Goal: Information Seeking & Learning: Learn about a topic

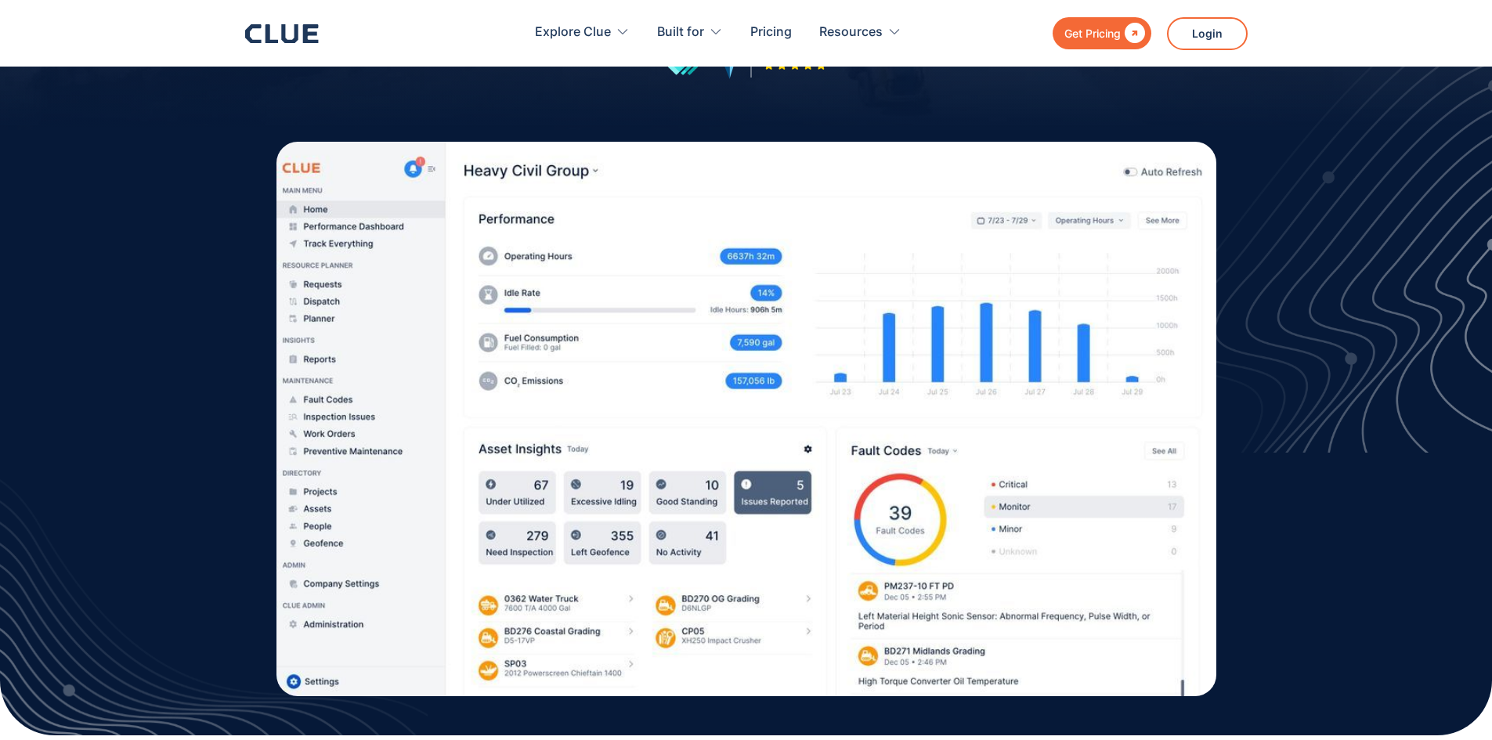
scroll to position [392, 0]
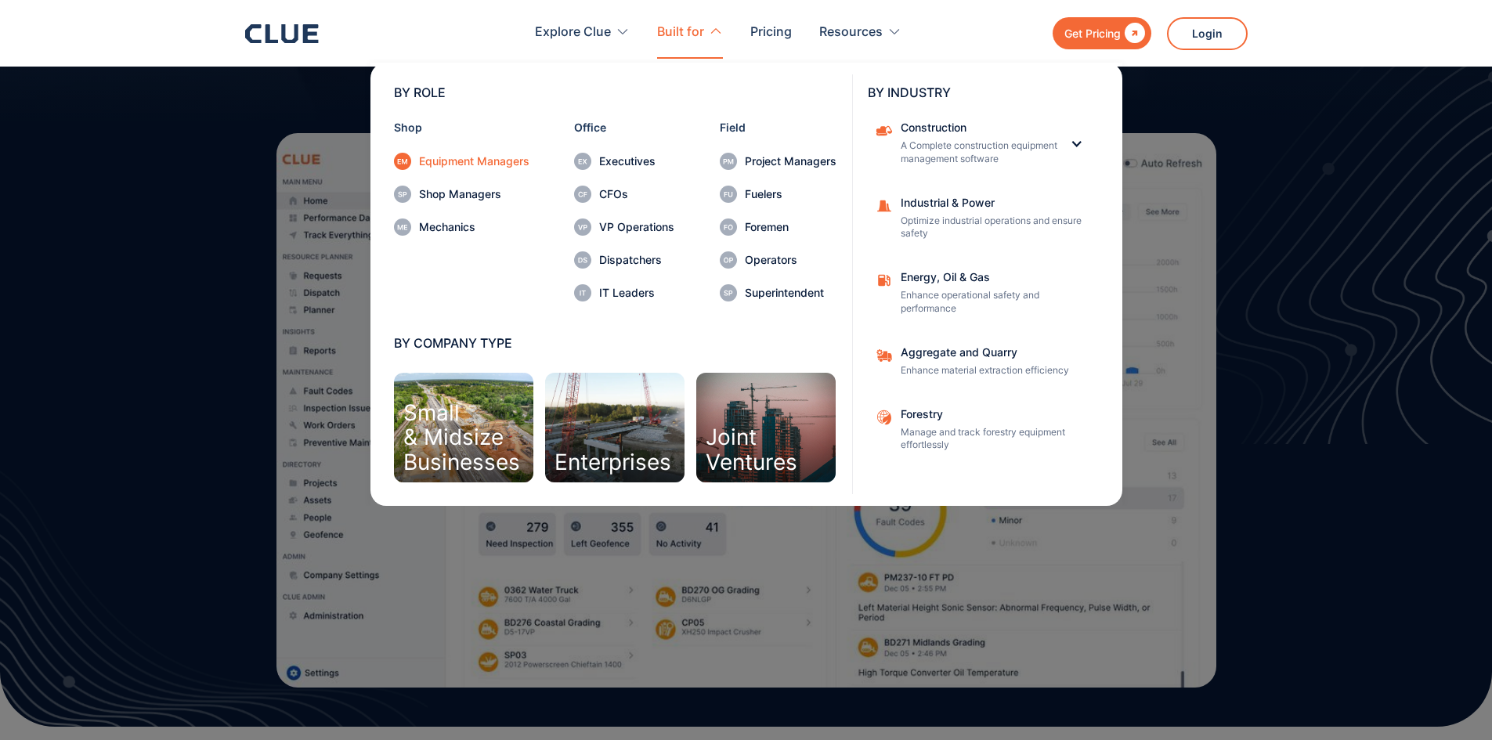
click at [476, 165] on div "Equipment Managers" at bounding box center [474, 161] width 110 height 11
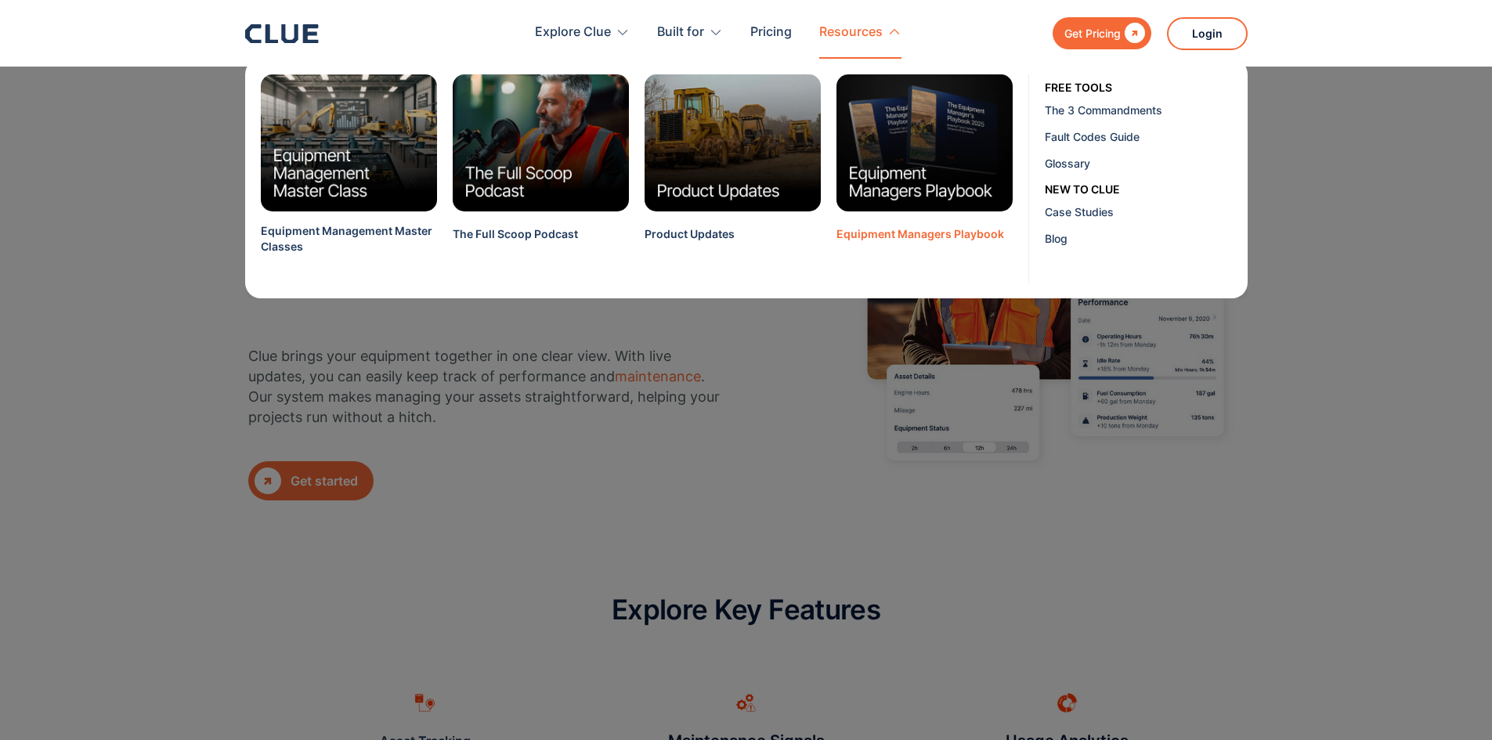
click at [878, 234] on div "Equipment Managers Playbook" at bounding box center [921, 234] width 168 height 16
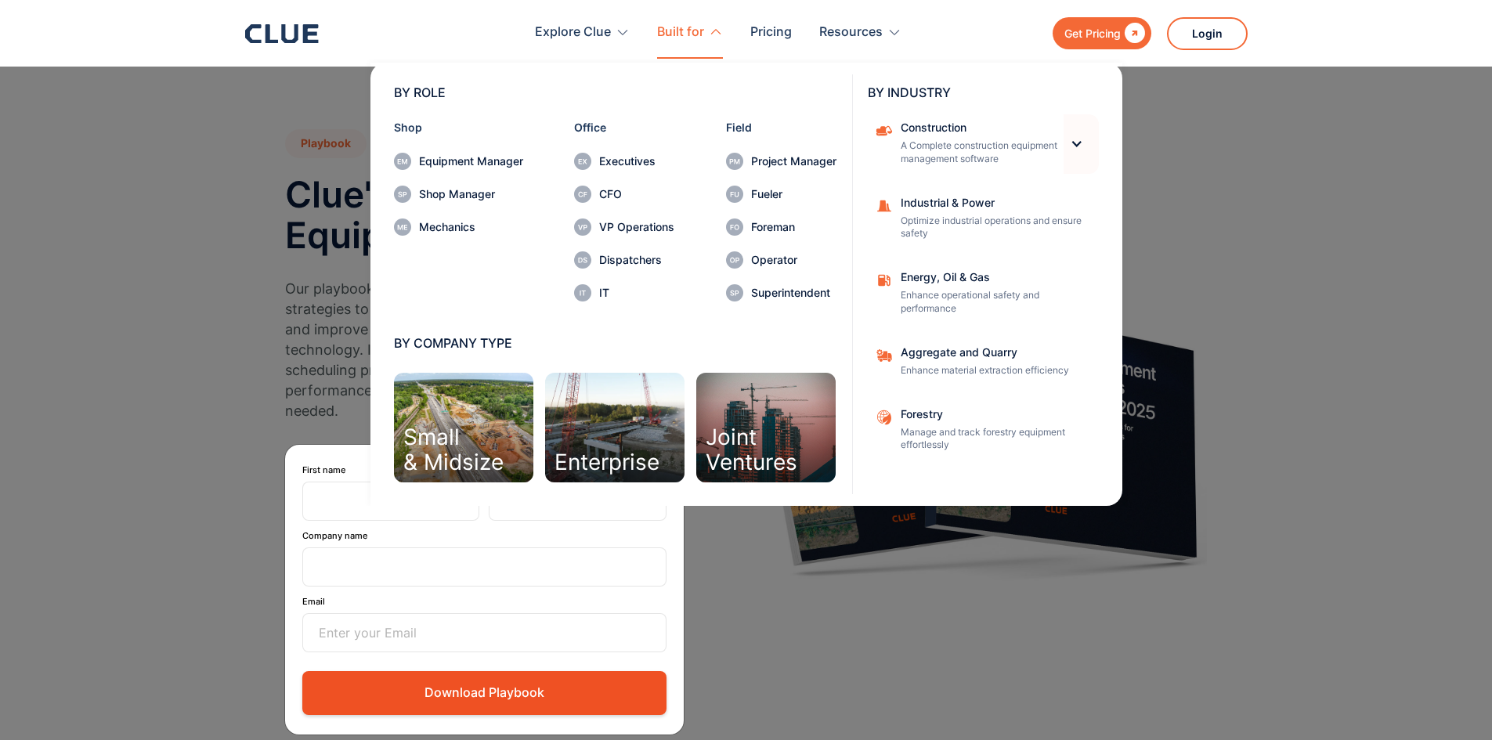
click at [1076, 139] on div at bounding box center [1076, 143] width 13 height 13
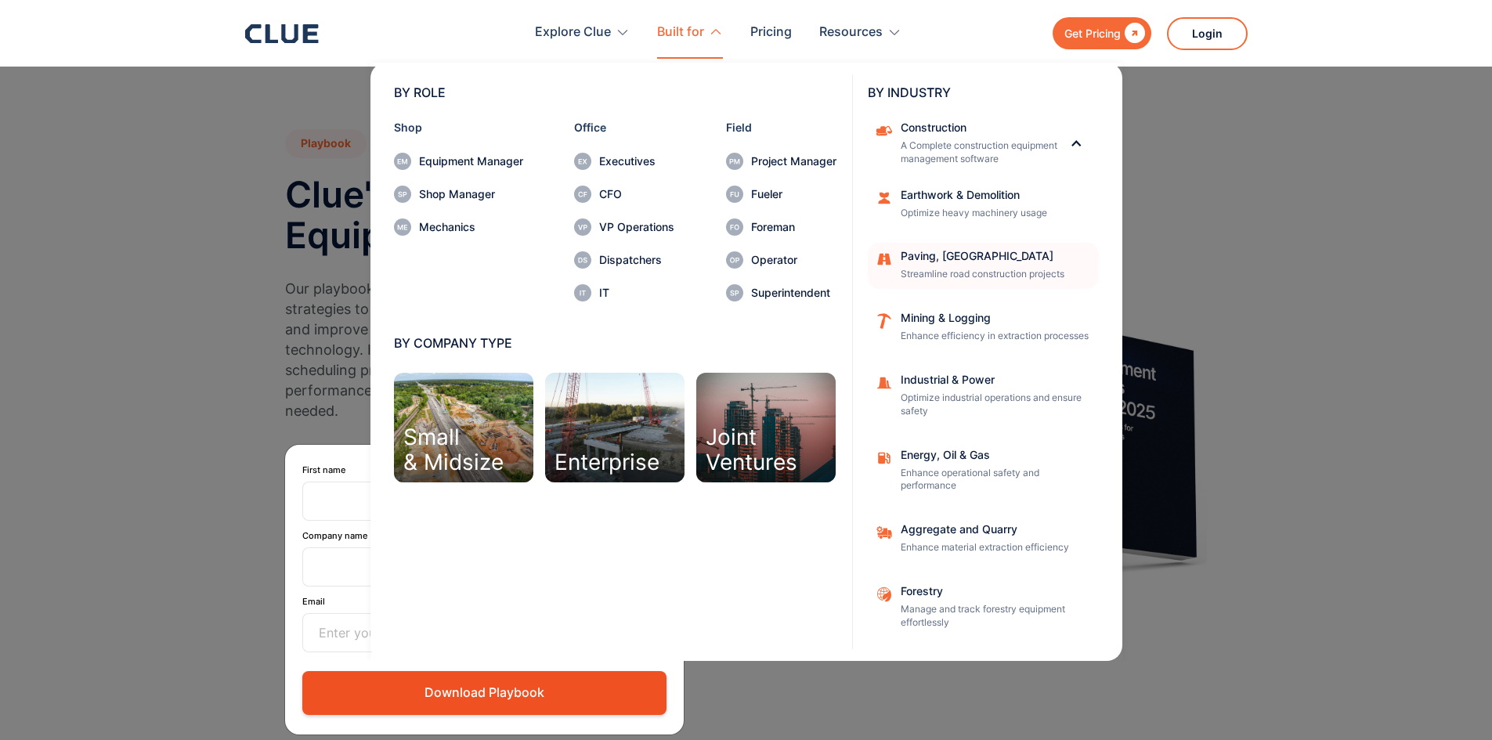
click at [986, 254] on div "Paving, [GEOGRAPHIC_DATA]" at bounding box center [995, 256] width 188 height 11
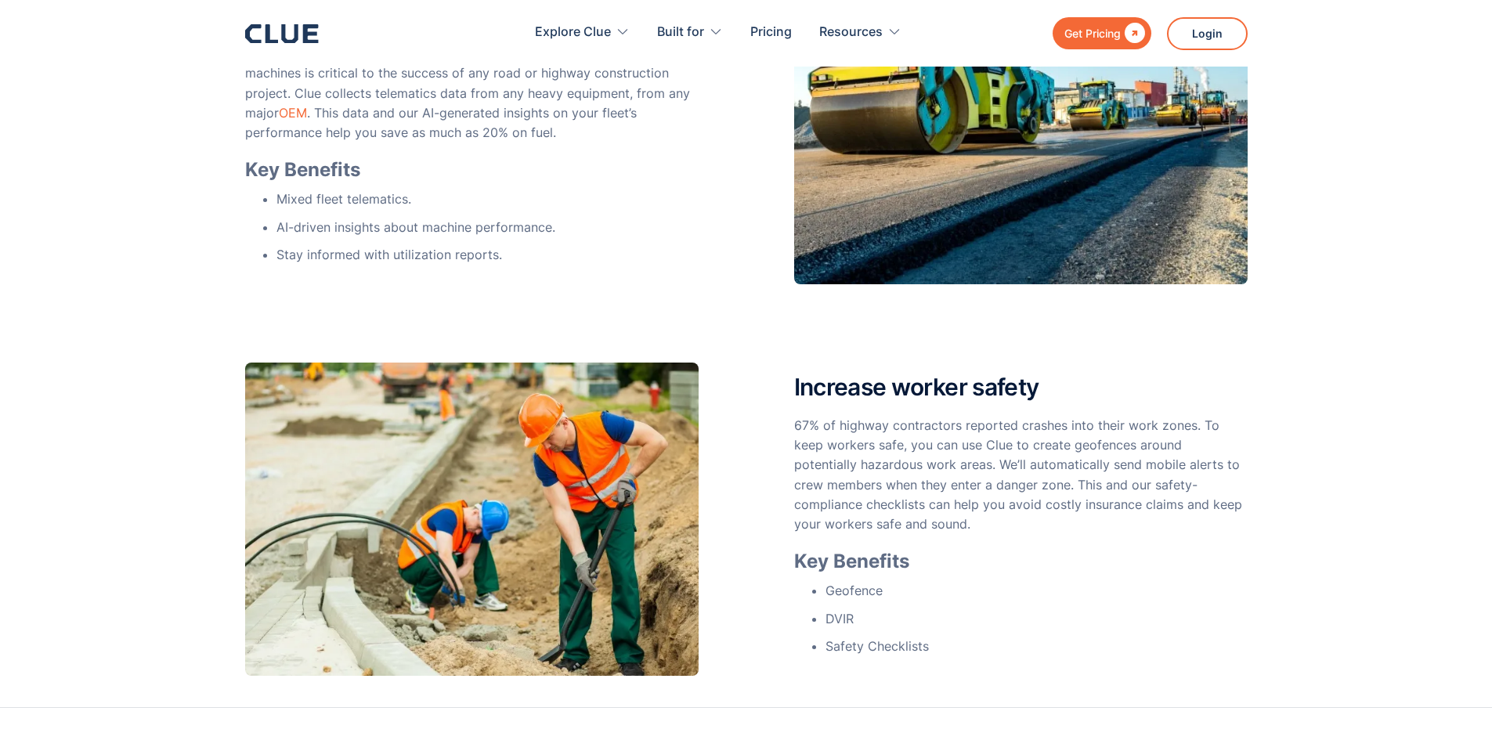
scroll to position [940, 0]
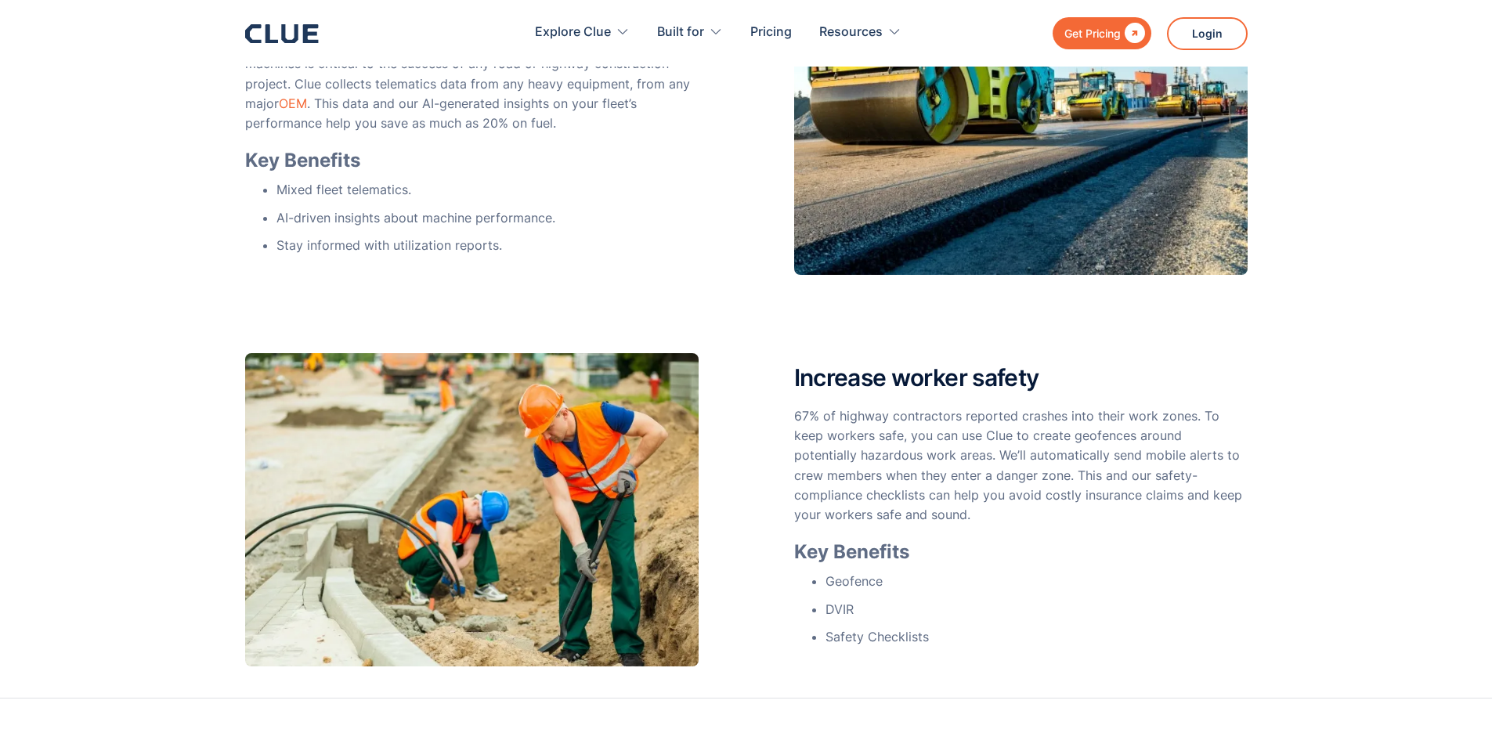
click at [175, 184] on div "Reduce overruns by 20% Inefficient equipment means lost time and increased cost…" at bounding box center [746, 72] width 1492 height 1254
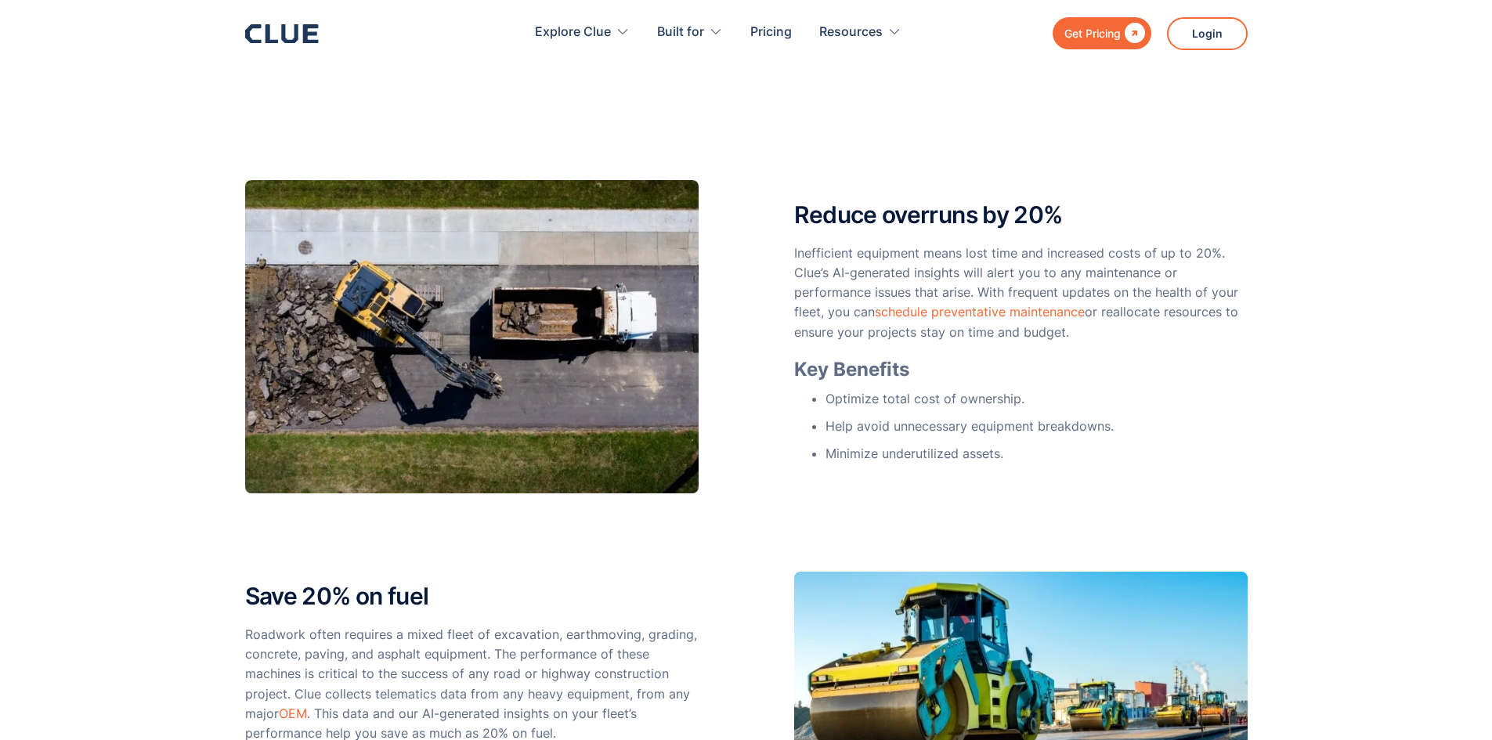
scroll to position [313, 0]
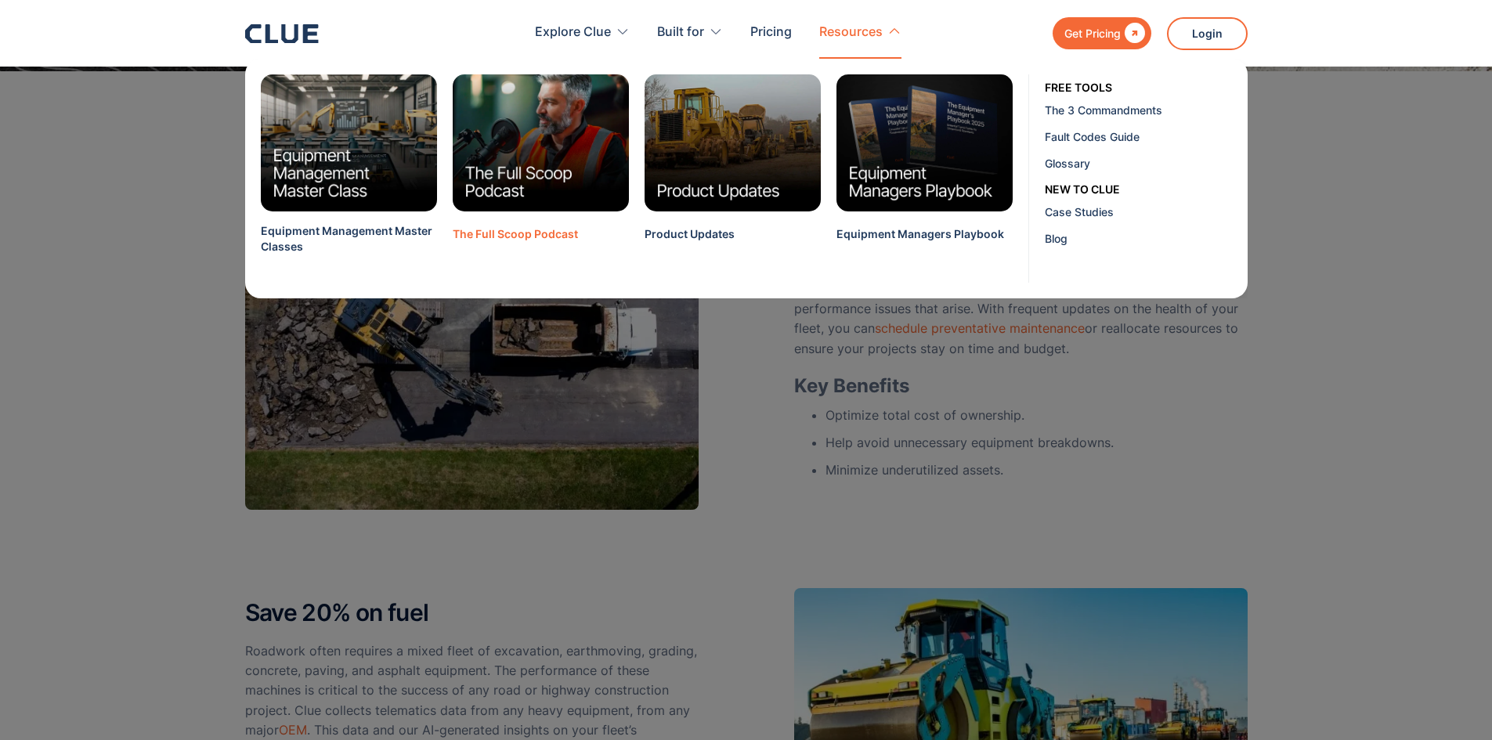
click at [541, 234] on div "The Full Scoop Podcast" at bounding box center [515, 234] width 125 height 16
